Goal: Use online tool/utility: Utilize a website feature to perform a specific function

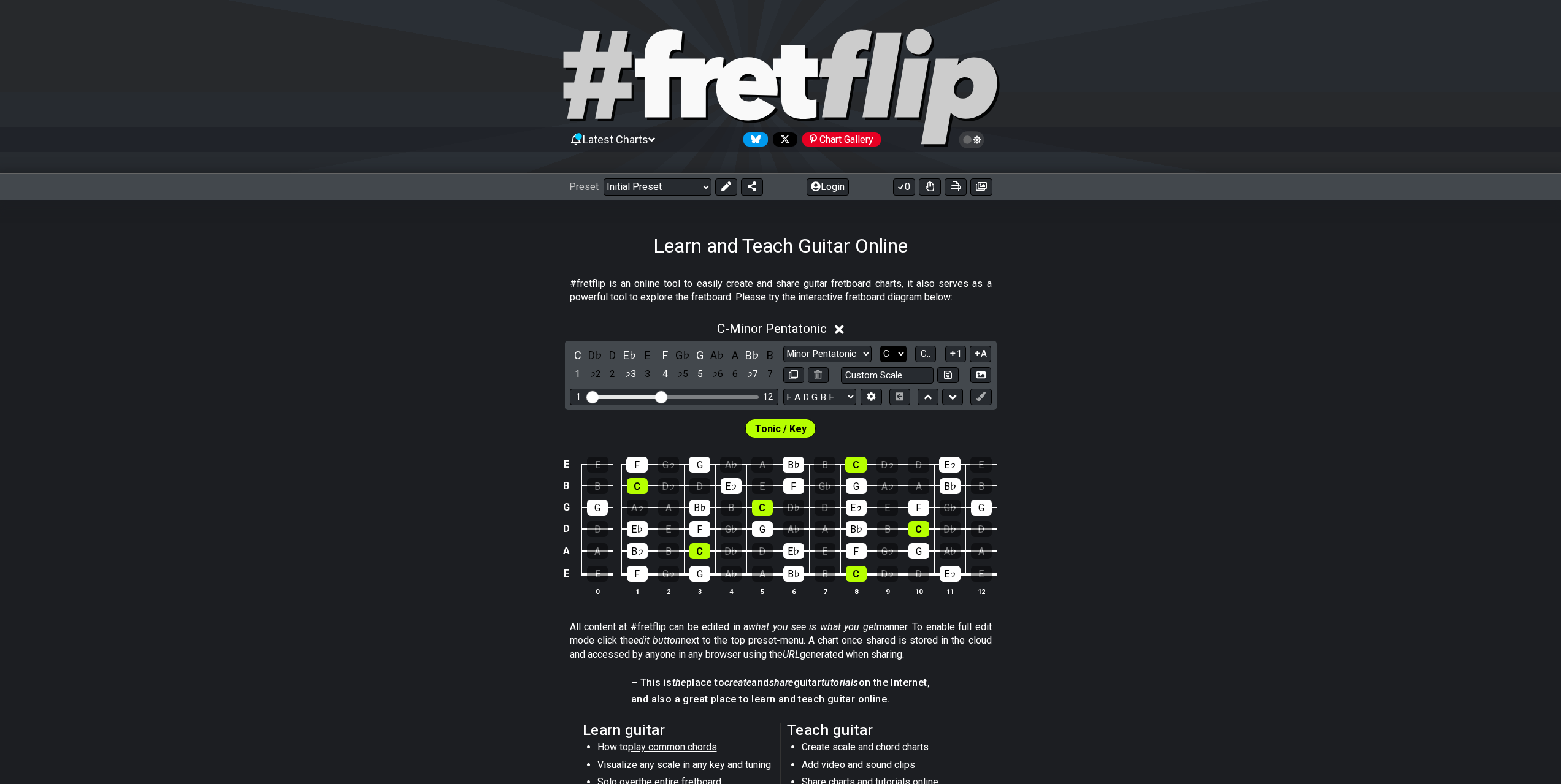
click at [883, 353] on select "A♭ A A♯ B♭ B C C♯ D♭ D D♯ E♭ E F F♯ G♭ G G♯" at bounding box center [893, 354] width 26 height 16
select select "A"
click at [880, 346] on select "A♭ A A♯ B♭ B C C♯ D♭ D D♯ E♭ E F F♯ G♭ G G♯" at bounding box center [893, 354] width 26 height 16
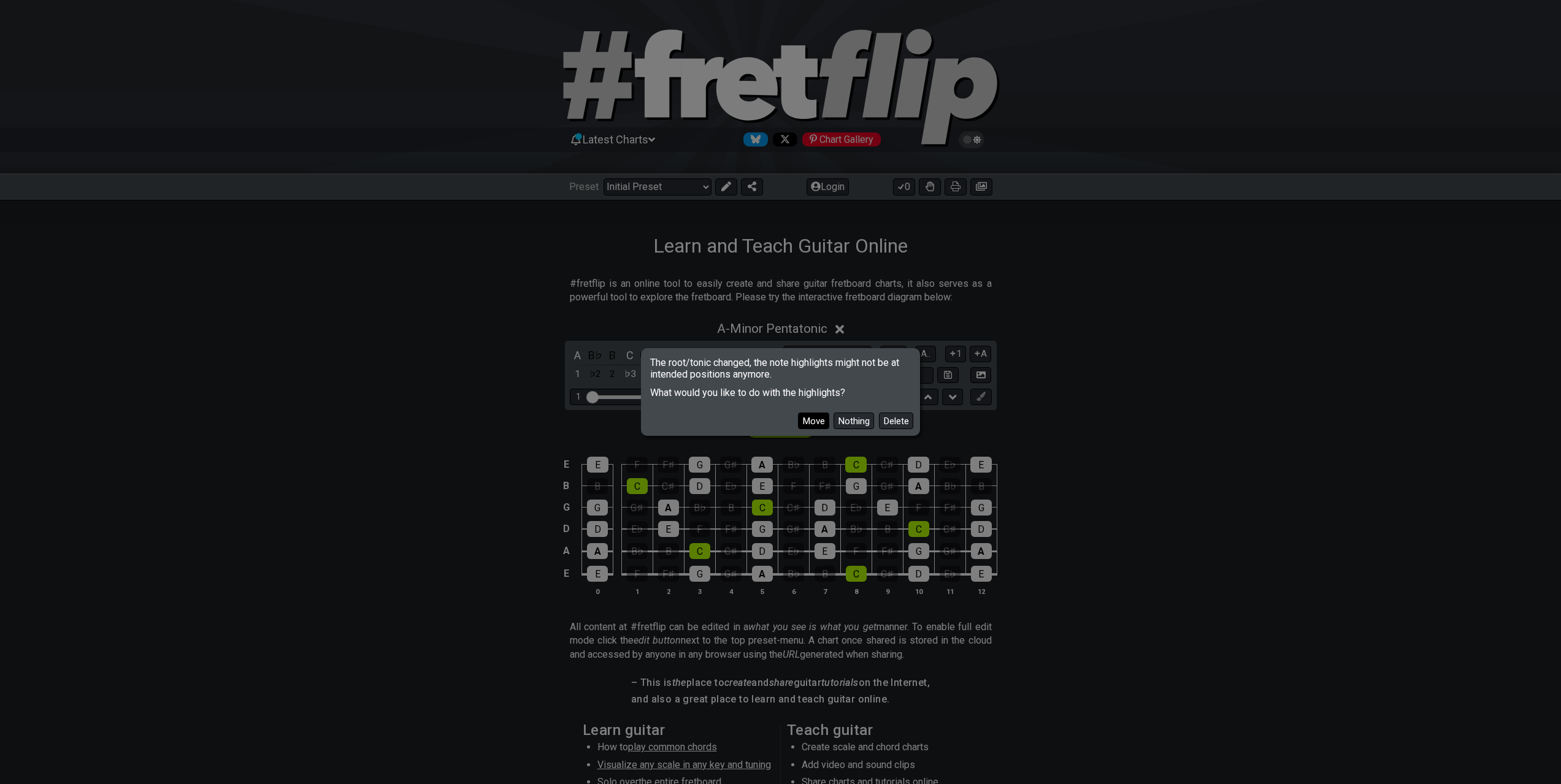
click at [817, 425] on button "Move" at bounding box center [814, 421] width 31 height 16
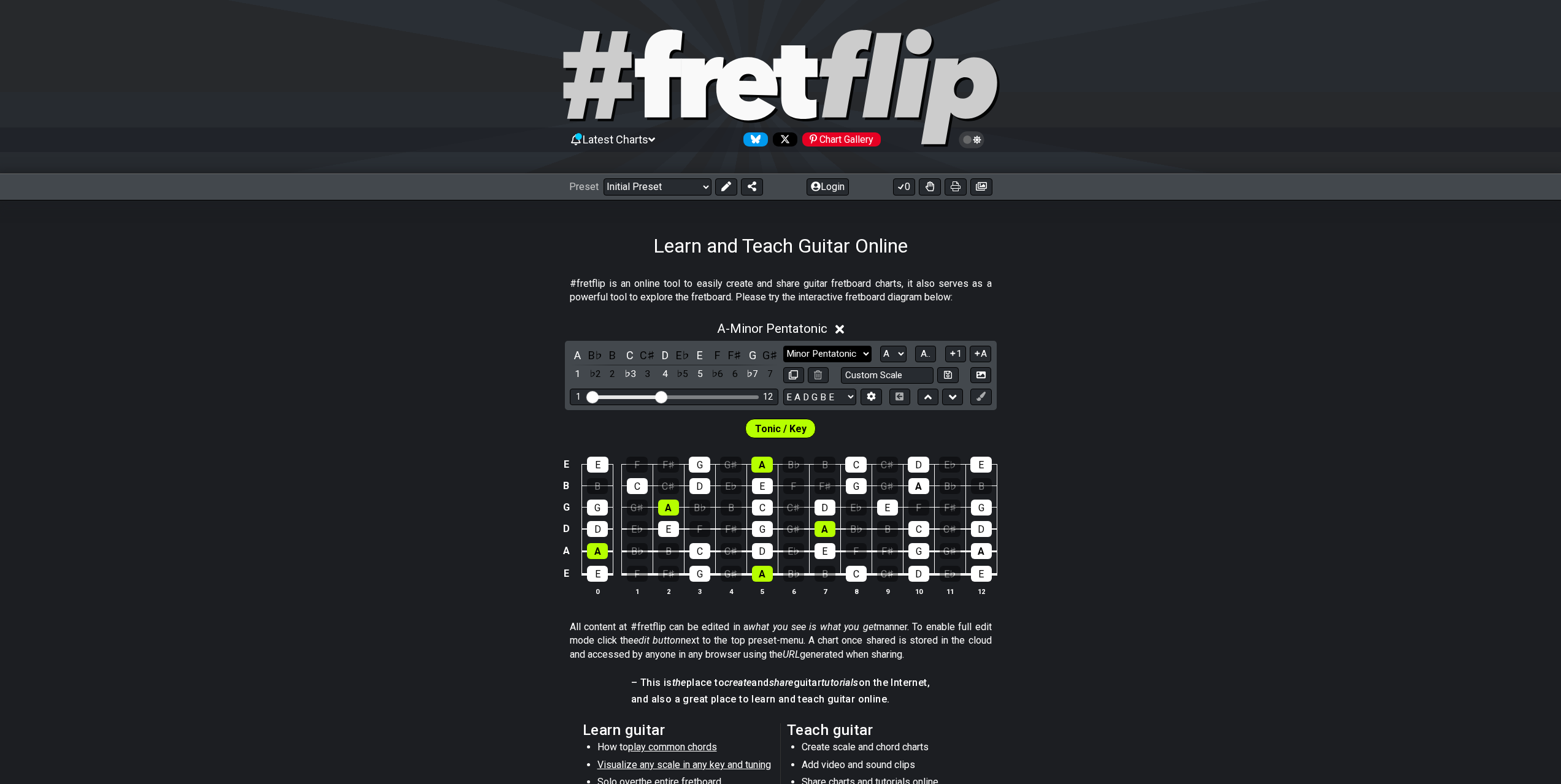
click at [834, 358] on select "Minor Pentatonic Click to edit Minor Pentatonic Major Pentatonic Minor Blues Ma…" at bounding box center [827, 354] width 88 height 16
select select "Minor / Aeolian"
click at [783, 346] on select "Minor Pentatonic Click to edit Minor Pentatonic Major Pentatonic Minor Blues Ma…" at bounding box center [827, 354] width 88 height 16
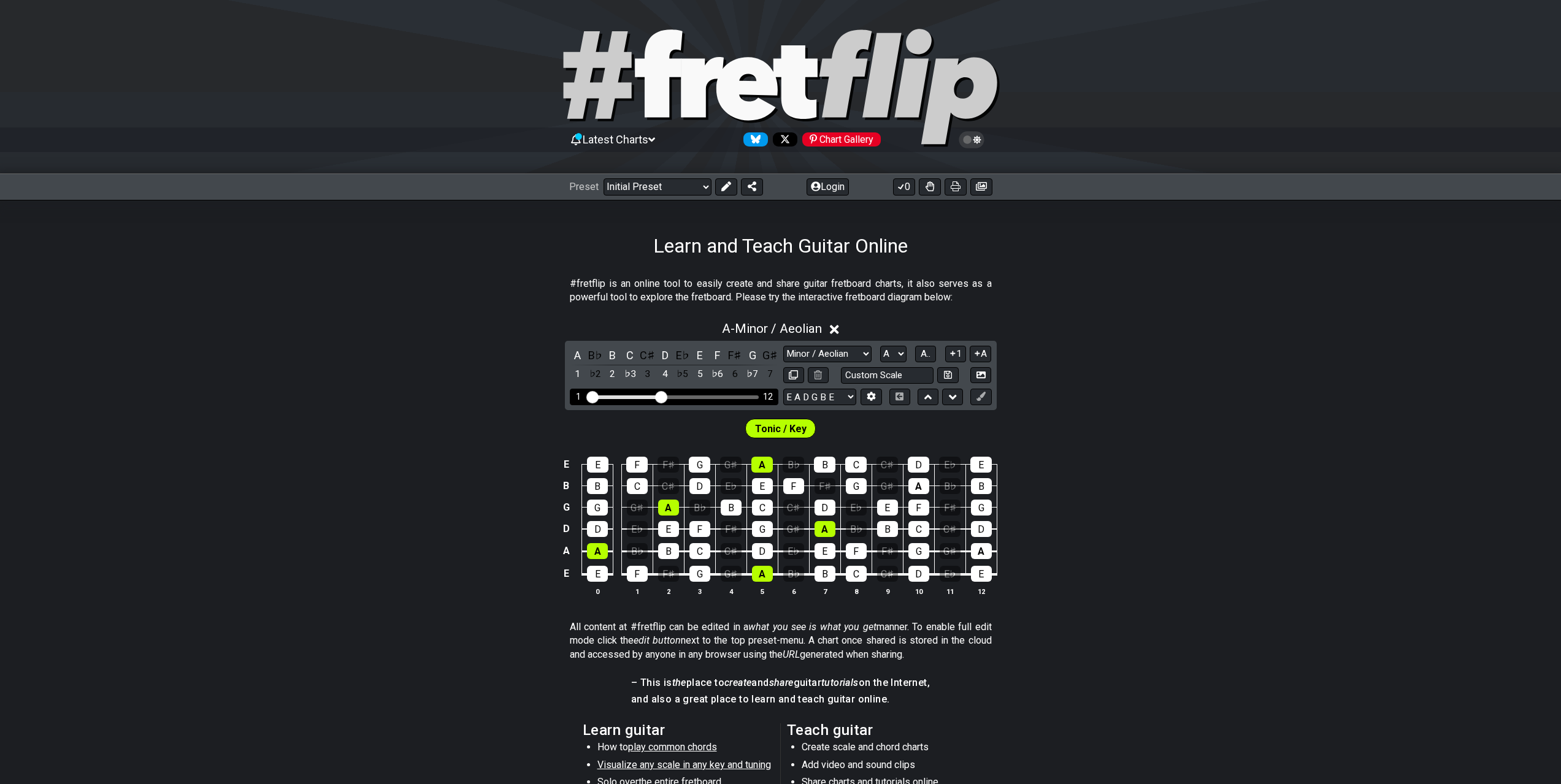
click at [678, 402] on div "1 12" at bounding box center [674, 397] width 209 height 16
drag, startPoint x: 691, startPoint y: 397, endPoint x: 724, endPoint y: 401, distance: 33.2
click at [724, 401] on div "1 12" at bounding box center [674, 397] width 209 height 16
drag, startPoint x: 660, startPoint y: 400, endPoint x: 735, endPoint y: 402, distance: 75.0
click at [735, 396] on input "Visible fret range" at bounding box center [674, 396] width 174 height 0
